Goal: Check status: Verify the current state of an ongoing process or item

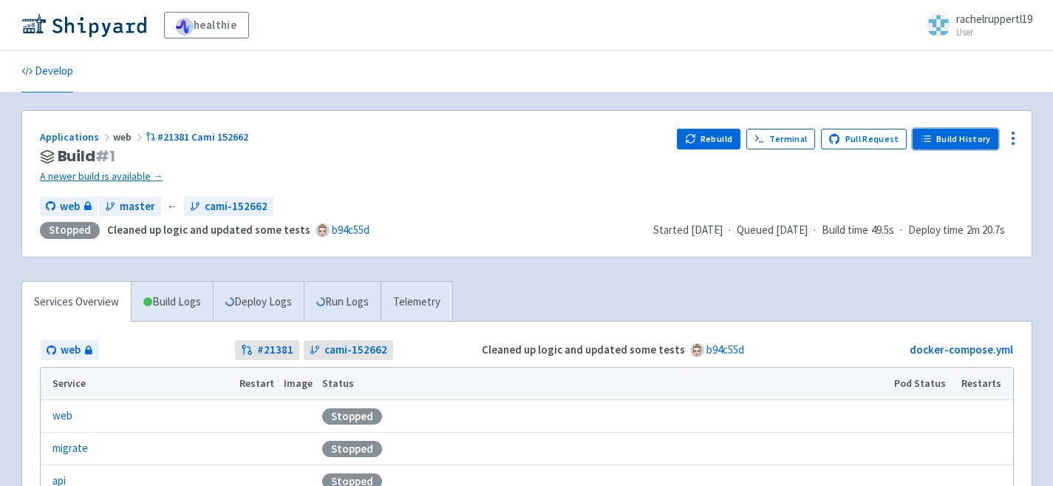
click at [971, 135] on link "Build History" at bounding box center [956, 139] width 86 height 21
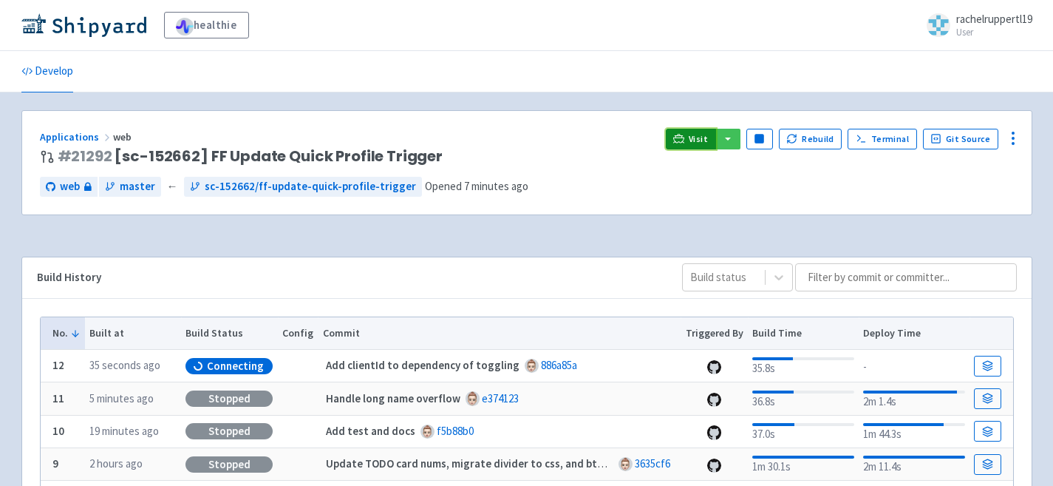
click at [708, 143] on span "Visit" at bounding box center [698, 139] width 19 height 12
